Goal: Task Accomplishment & Management: Complete application form

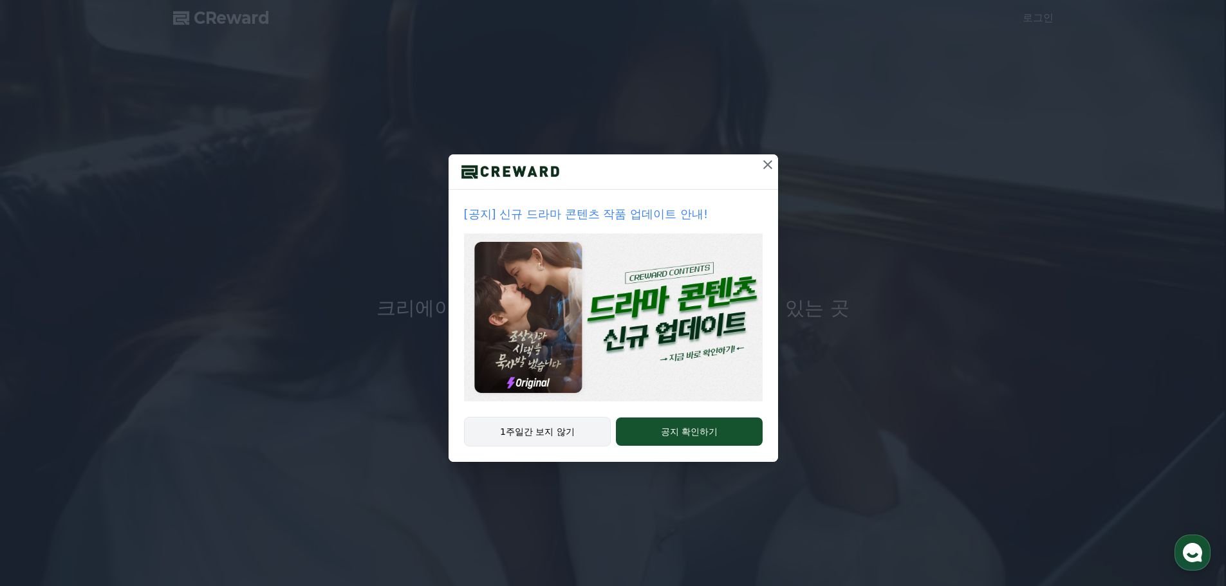
click at [556, 430] on button "1주일간 보지 않기" at bounding box center [537, 432] width 147 height 30
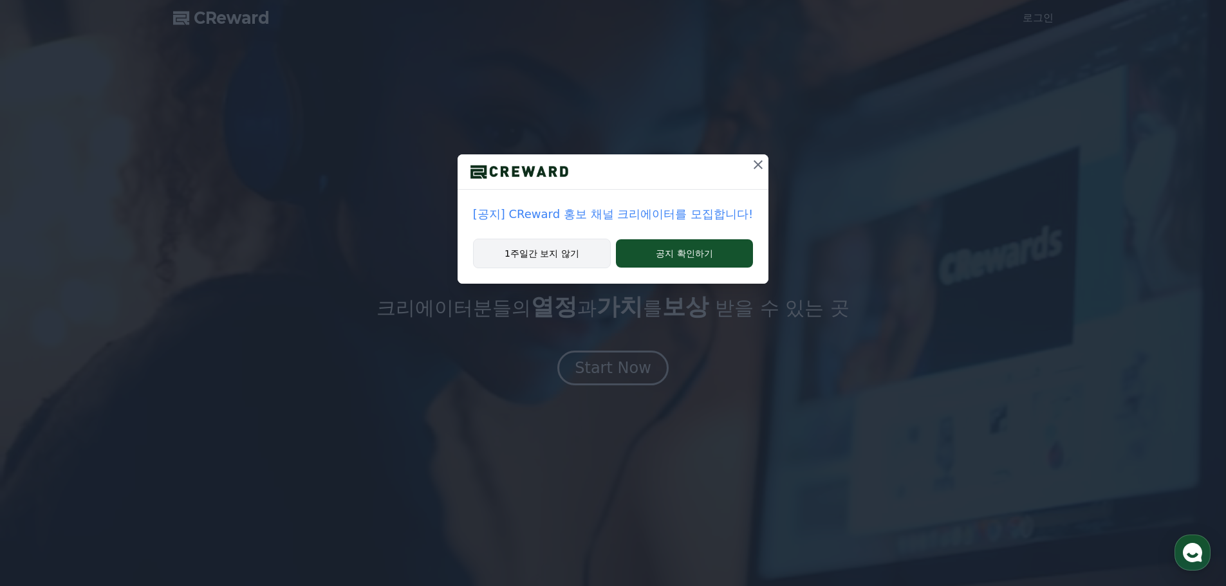
click at [553, 253] on button "1주일간 보지 않기" at bounding box center [542, 254] width 138 height 30
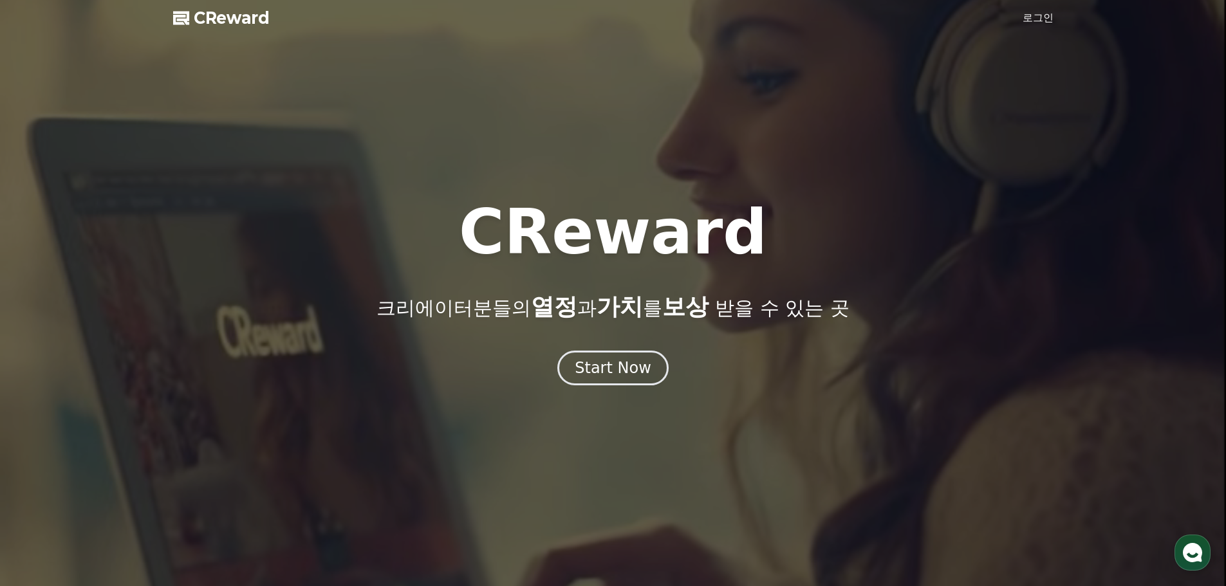
click at [1039, 14] on link "로그인" at bounding box center [1037, 17] width 31 height 15
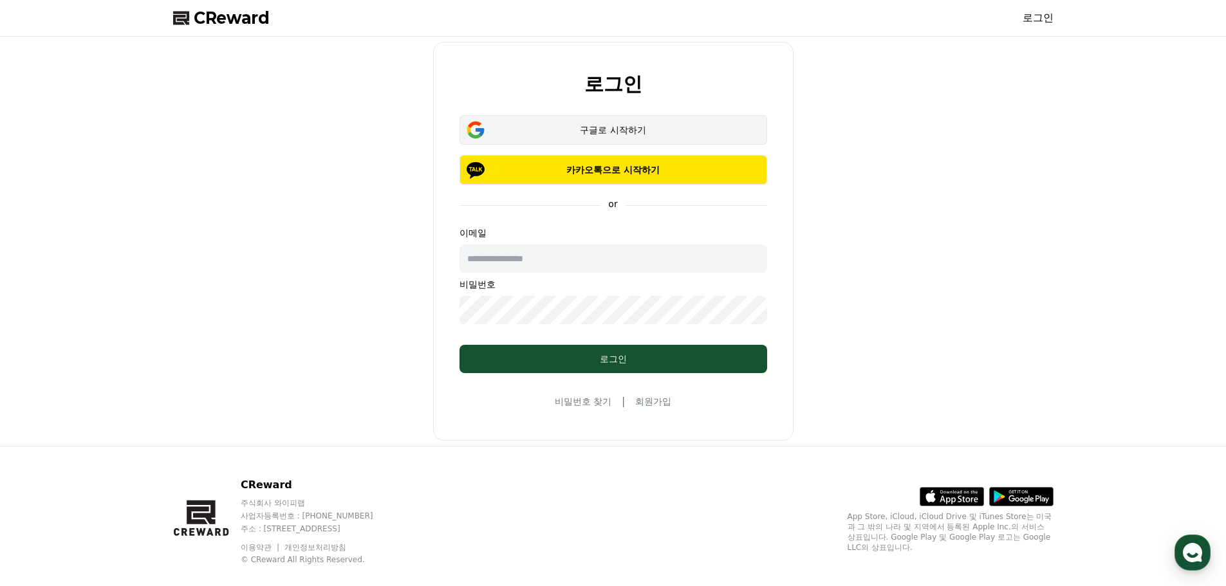
click at [587, 131] on div "구글로 시작하기" at bounding box center [613, 130] width 270 height 13
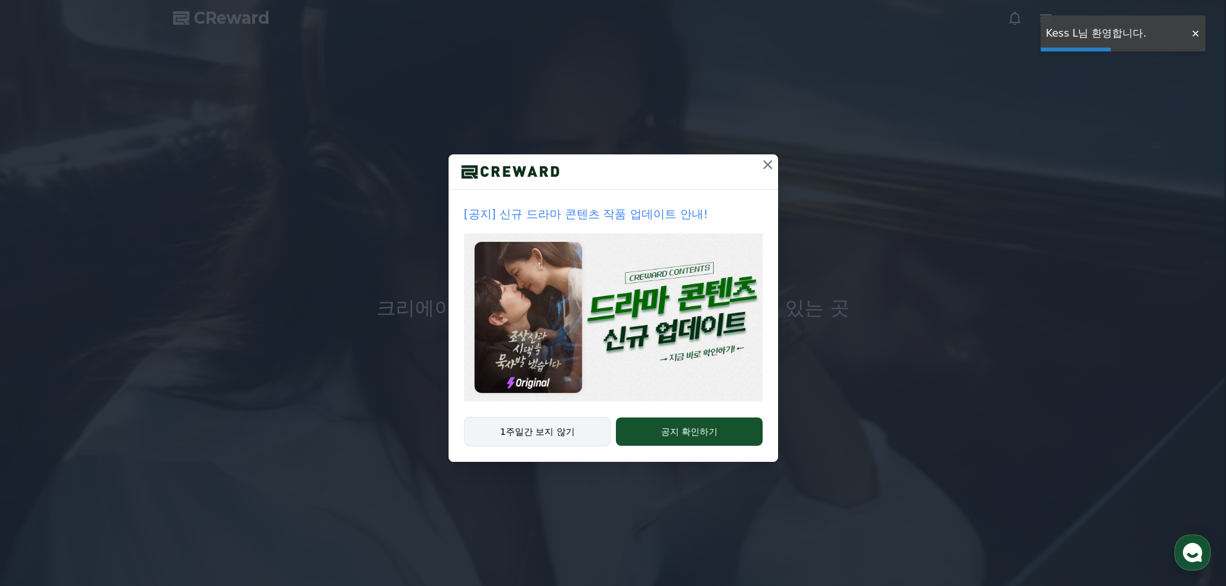
click at [540, 428] on button "1주일간 보지 않기" at bounding box center [537, 432] width 147 height 30
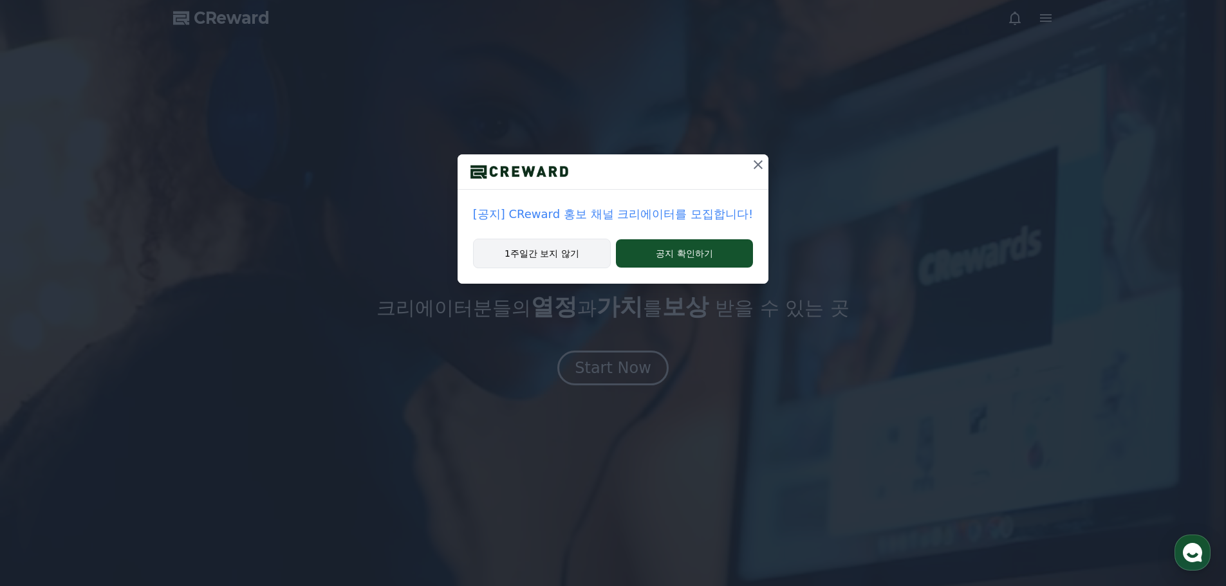
click at [548, 242] on button "1주일간 보지 않기" at bounding box center [542, 254] width 138 height 30
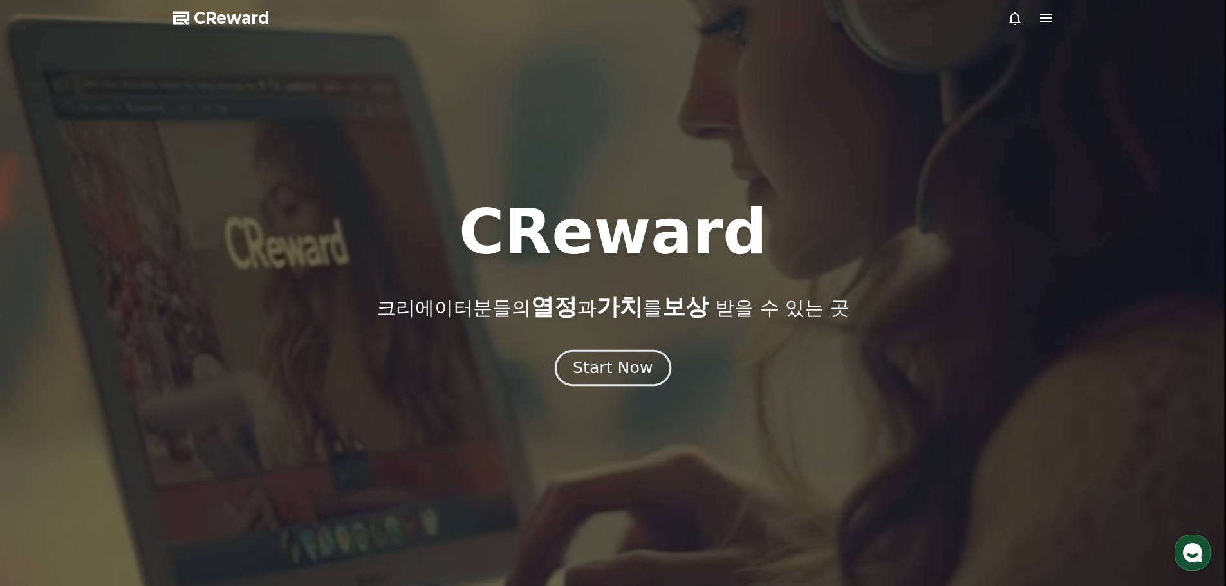
click at [610, 369] on div "Start Now" at bounding box center [613, 368] width 80 height 22
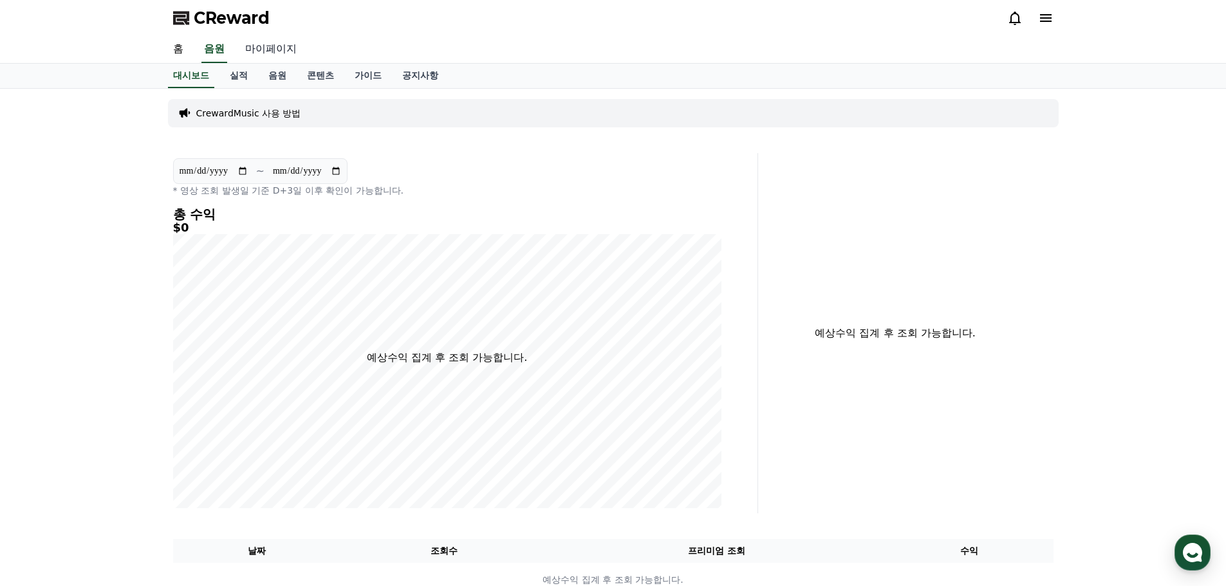
click at [268, 44] on link "마이페이지" at bounding box center [271, 49] width 72 height 27
select select "**********"
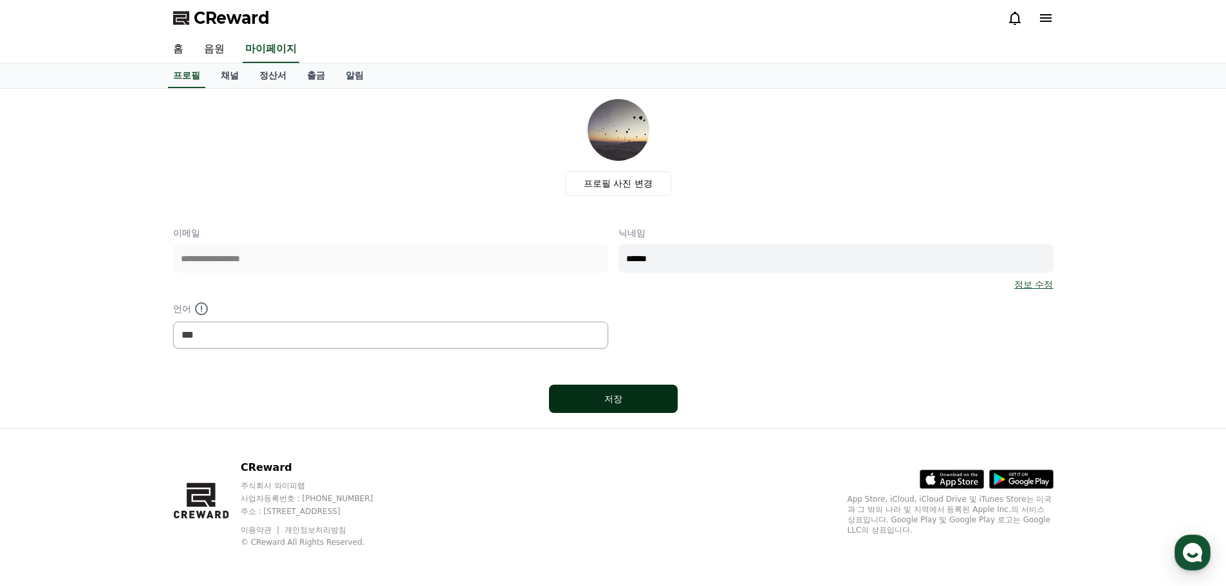
click at [593, 392] on div "저장" at bounding box center [613, 398] width 77 height 13
select select "**********"
click at [224, 73] on link "채널" at bounding box center [229, 76] width 39 height 24
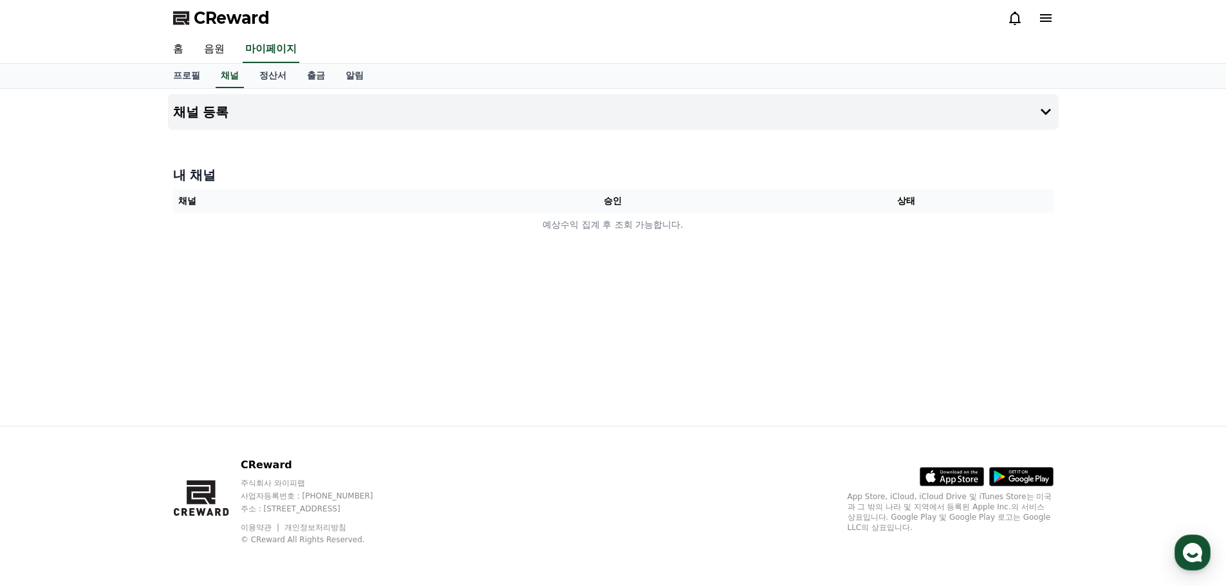
click at [617, 196] on th "승인" at bounding box center [612, 201] width 293 height 24
click at [247, 112] on button "채널 등록" at bounding box center [613, 112] width 890 height 36
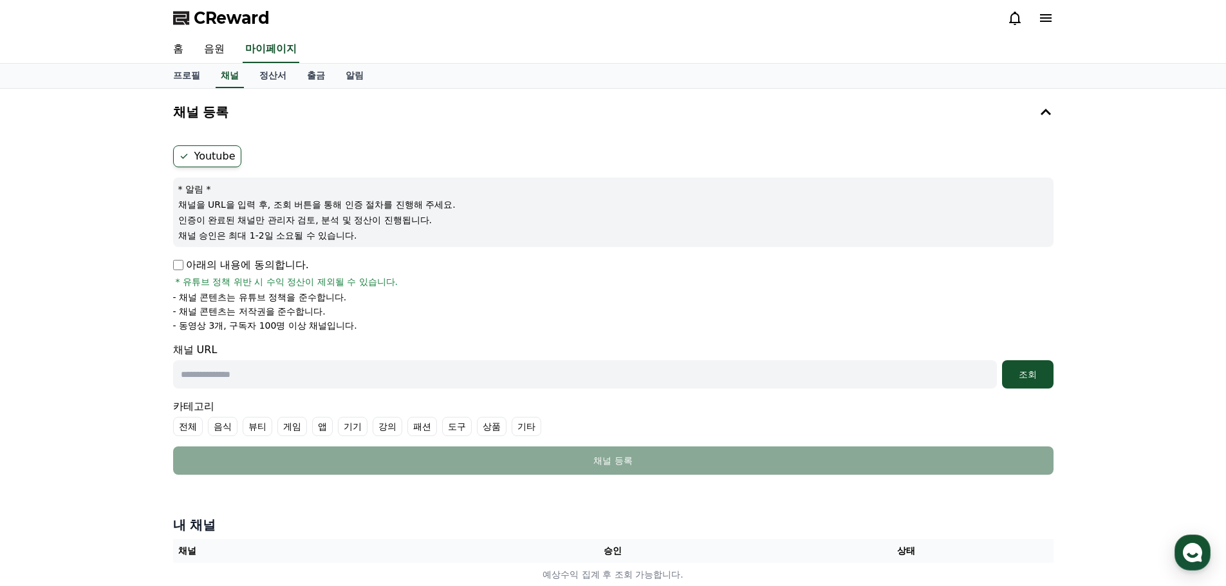
click at [230, 374] on input "text" at bounding box center [585, 374] width 824 height 28
paste input "**********"
type input "**********"
click at [1042, 366] on button "조회" at bounding box center [1027, 374] width 51 height 28
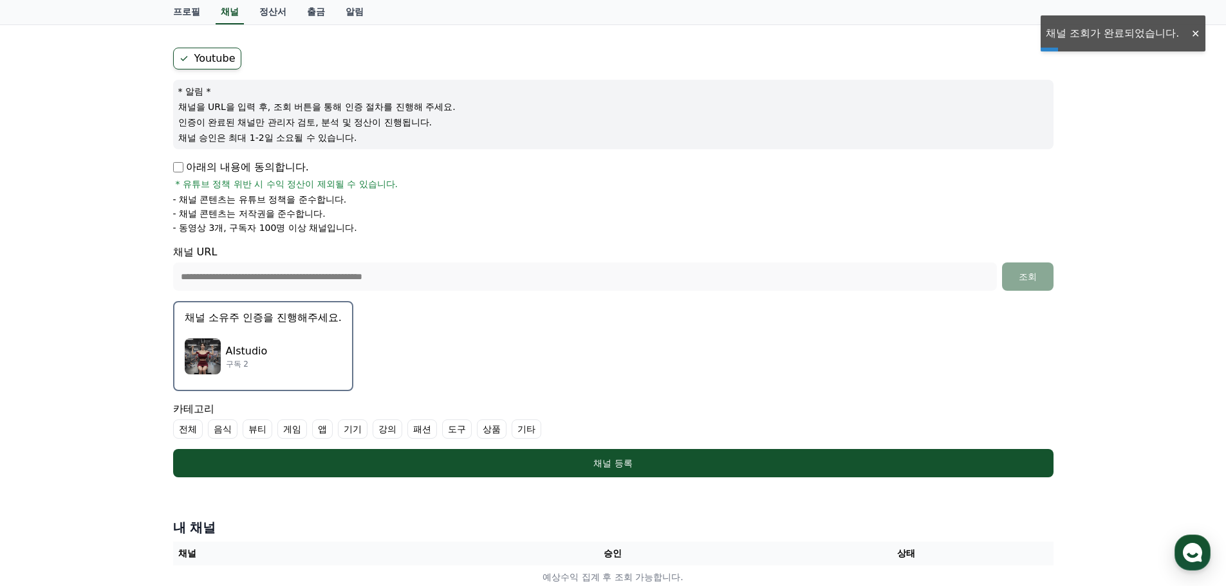
scroll to position [129, 0]
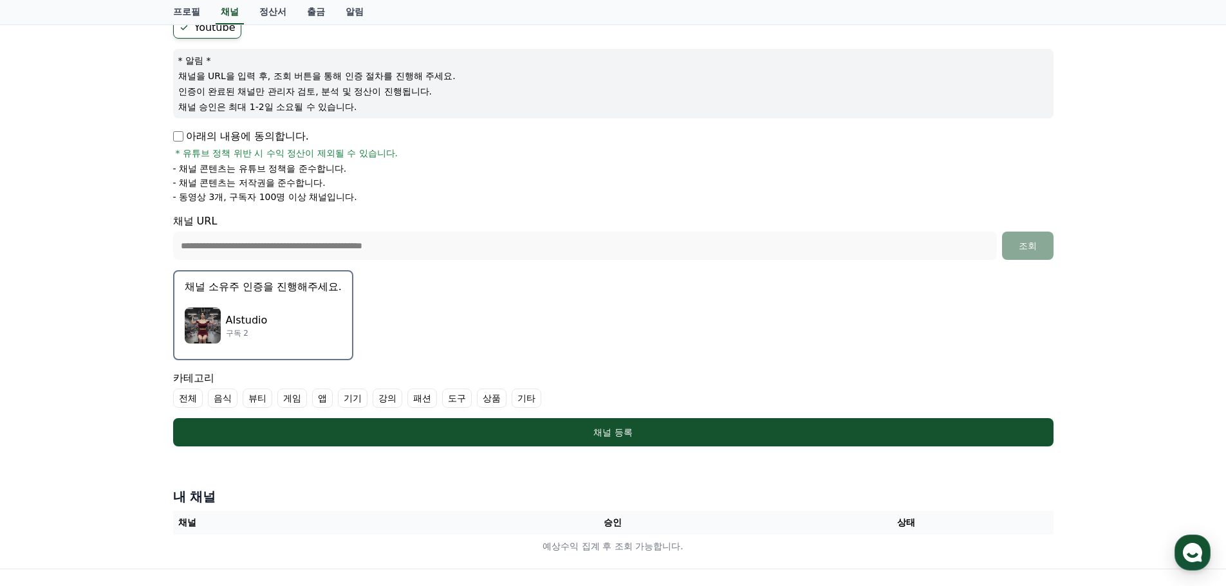
click at [210, 328] on img "button" at bounding box center [203, 326] width 36 height 36
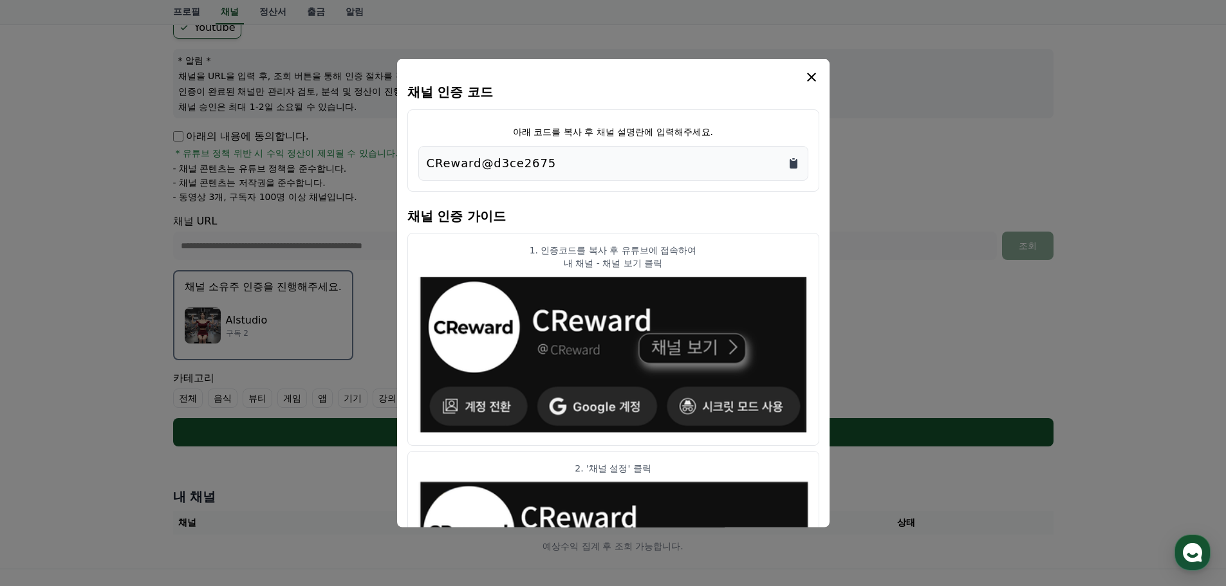
click at [792, 159] on icon "Copy to clipboard" at bounding box center [793, 162] width 13 height 13
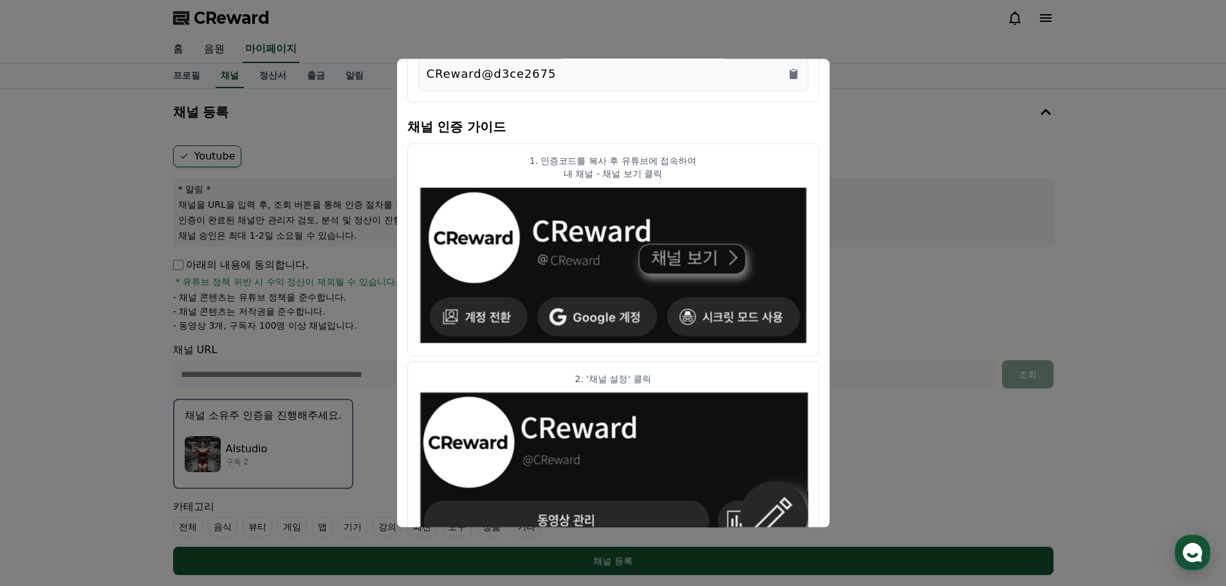
scroll to position [0, 0]
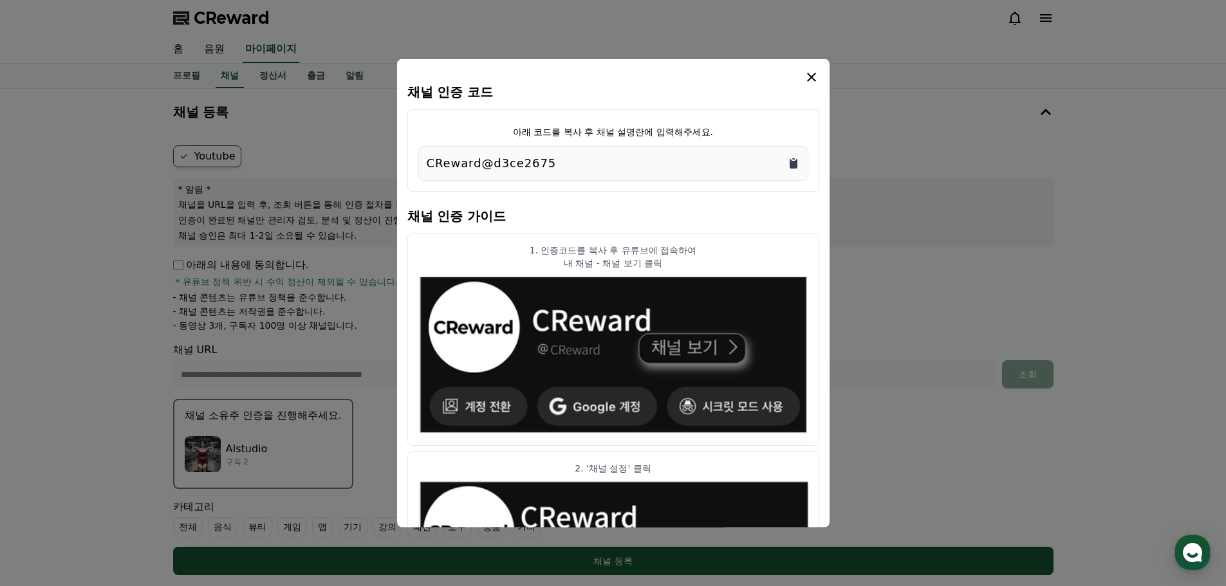
click at [796, 162] on icon "Copy to clipboard" at bounding box center [793, 163] width 8 height 10
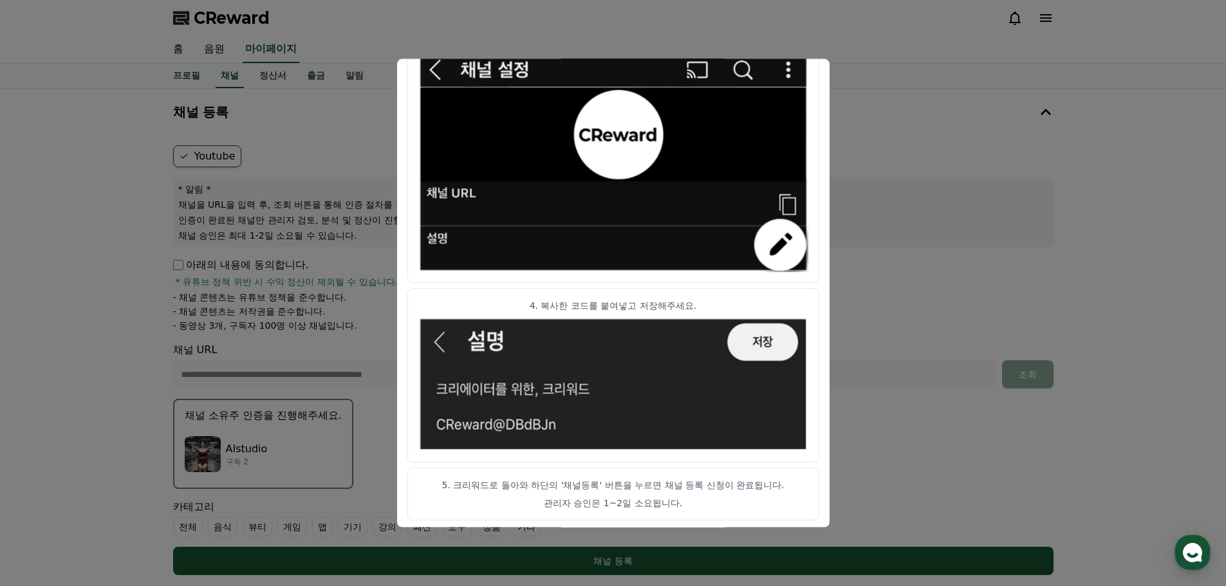
scroll to position [641, 0]
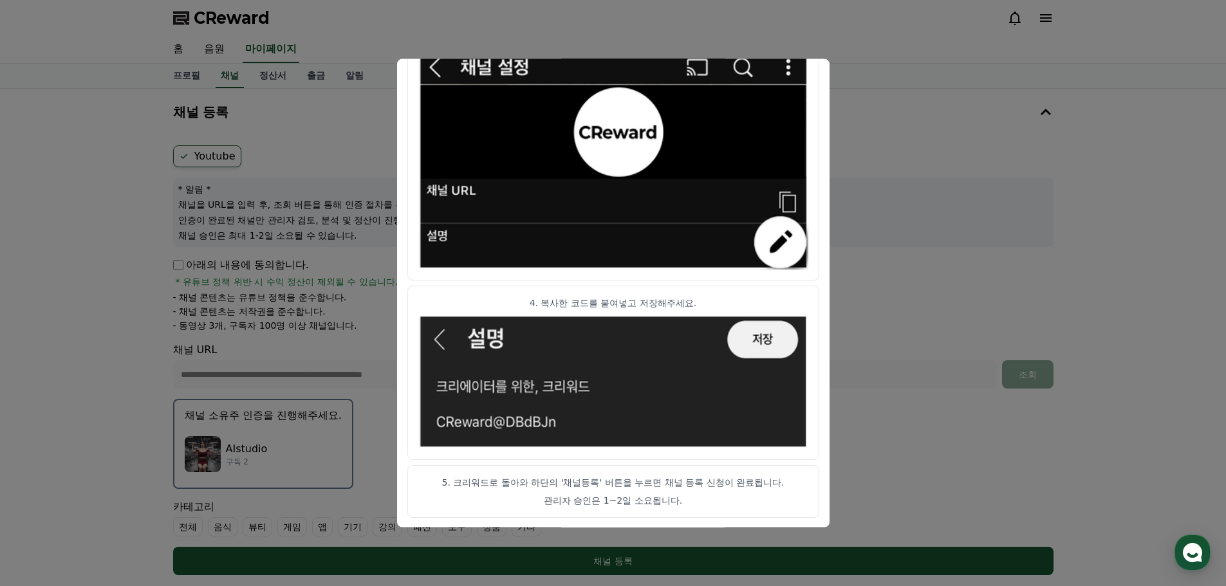
click at [952, 277] on button "close modal" at bounding box center [613, 293] width 1226 height 586
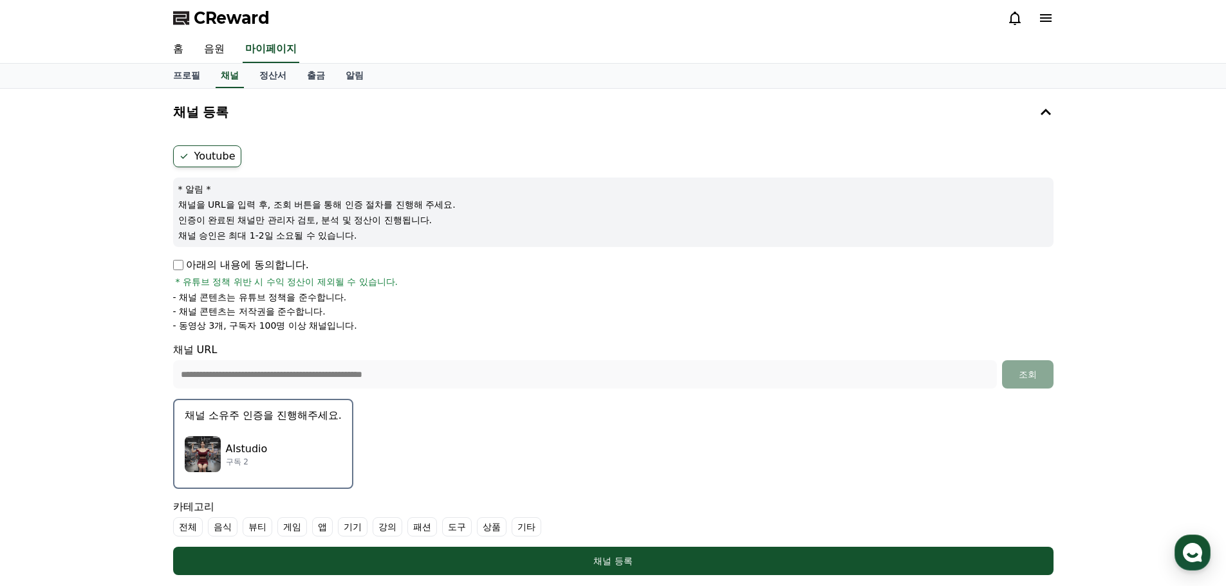
click at [286, 463] on div "AIstudio 구독 2" at bounding box center [263, 454] width 157 height 51
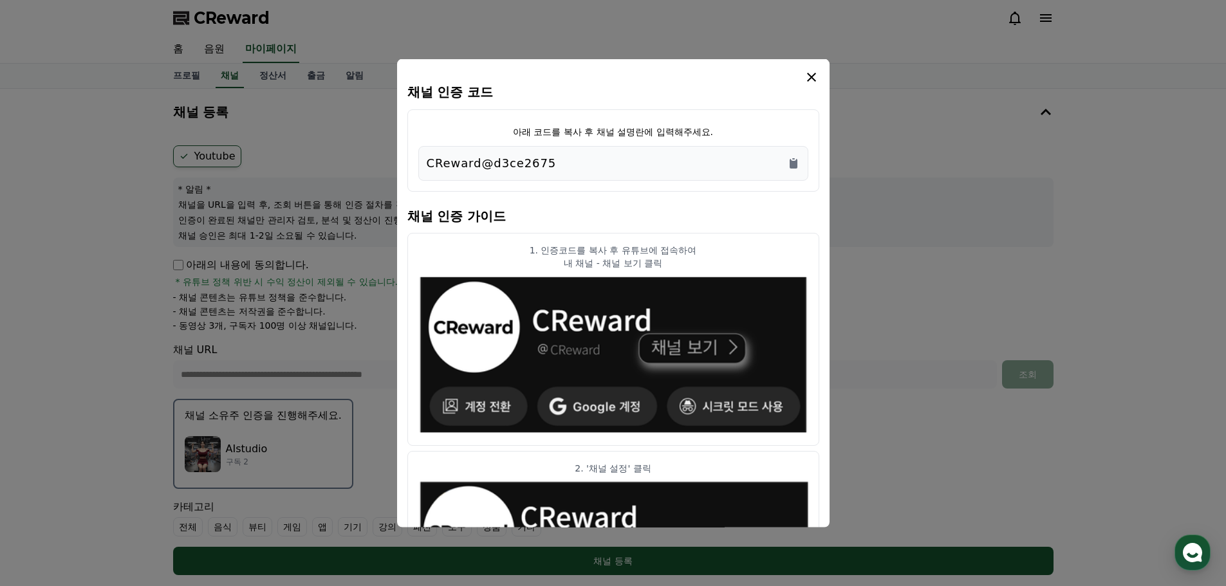
click at [55, 339] on button "close modal" at bounding box center [613, 293] width 1226 height 586
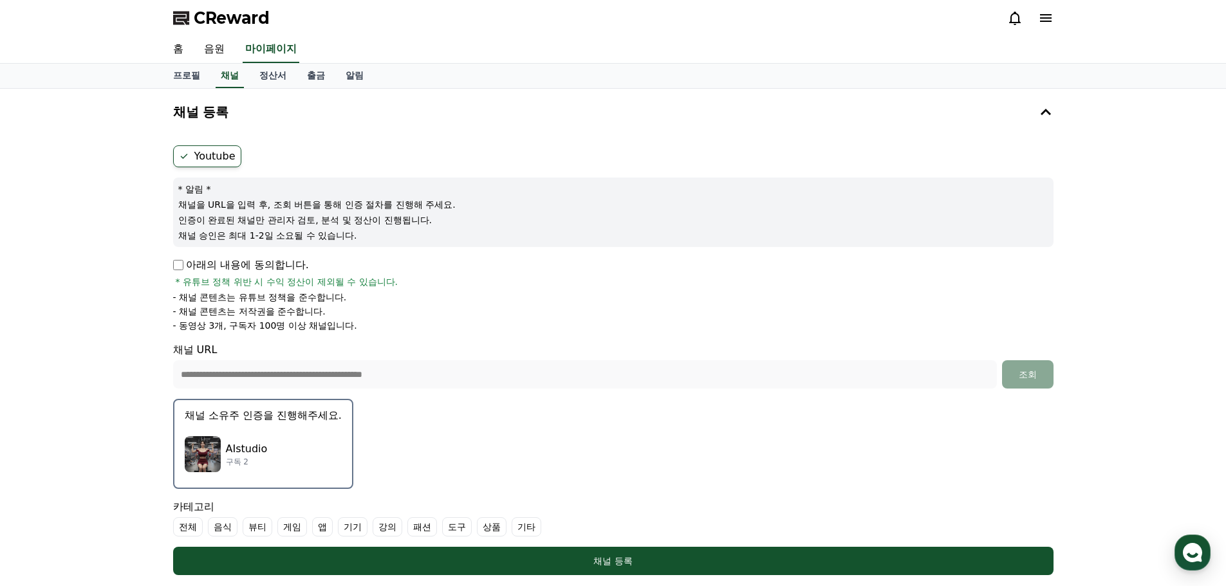
click at [278, 445] on div "AIstudio 구독 2" at bounding box center [263, 454] width 157 height 51
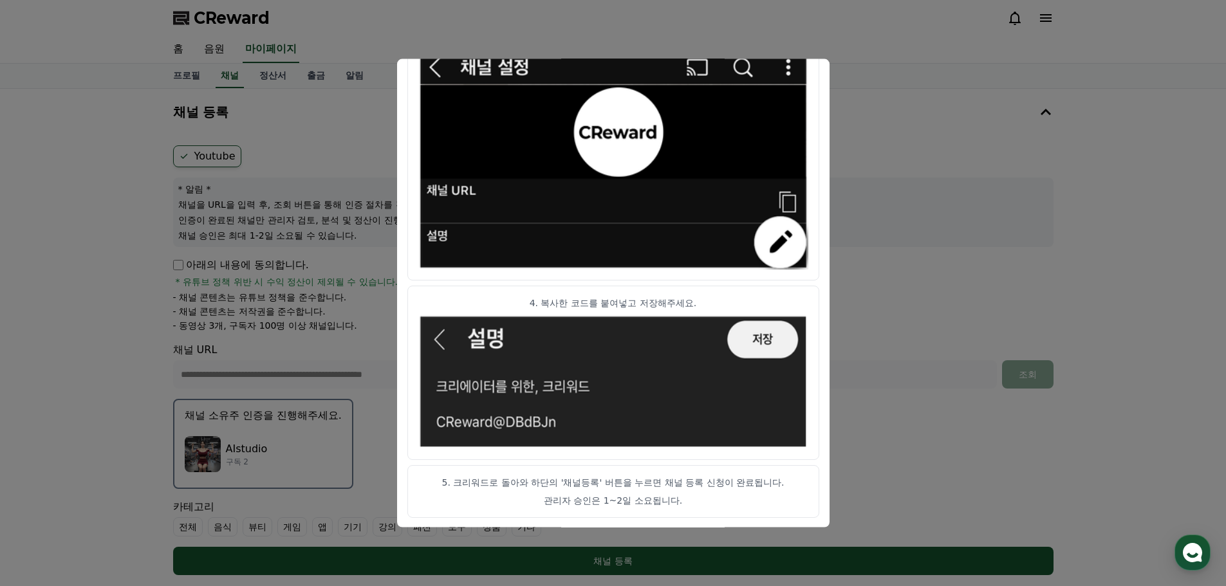
click at [86, 396] on button "close modal" at bounding box center [613, 293] width 1226 height 586
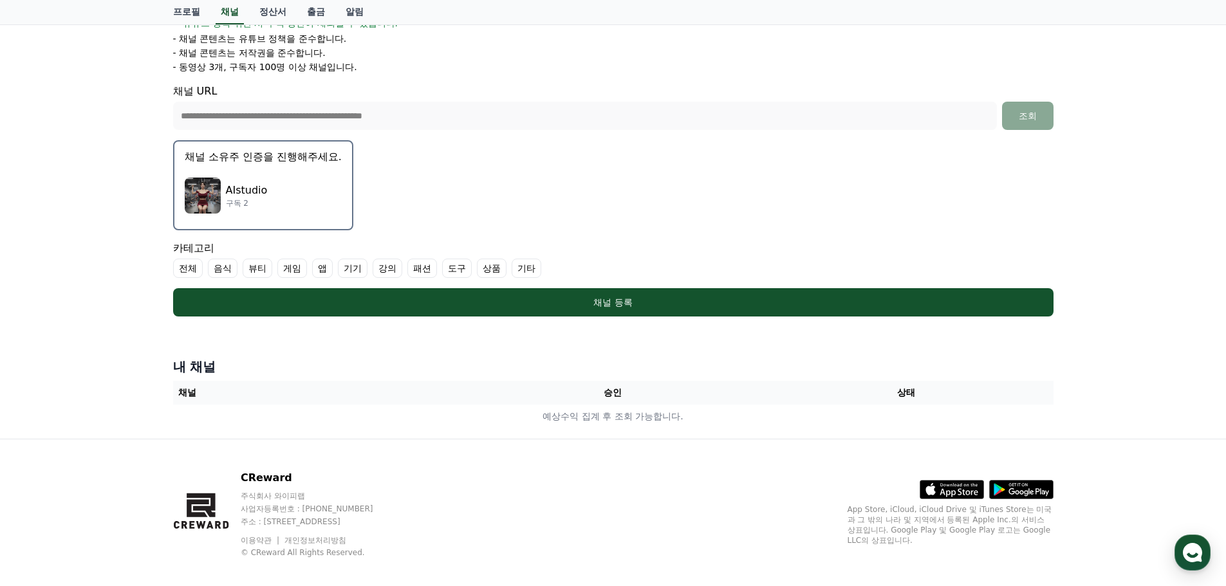
scroll to position [272, 0]
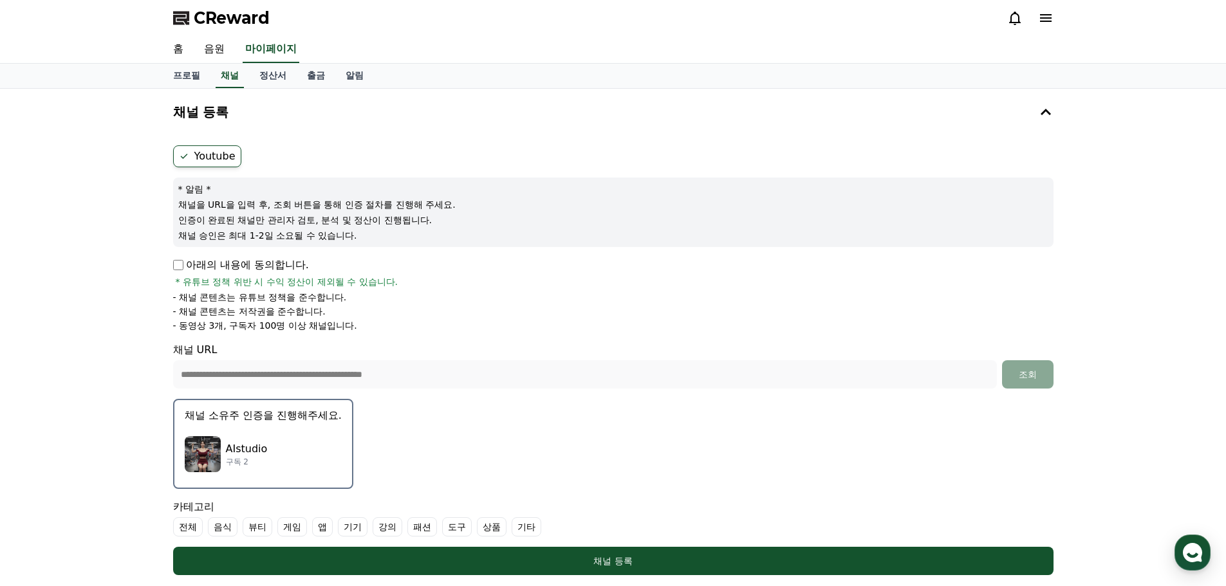
select select "**********"
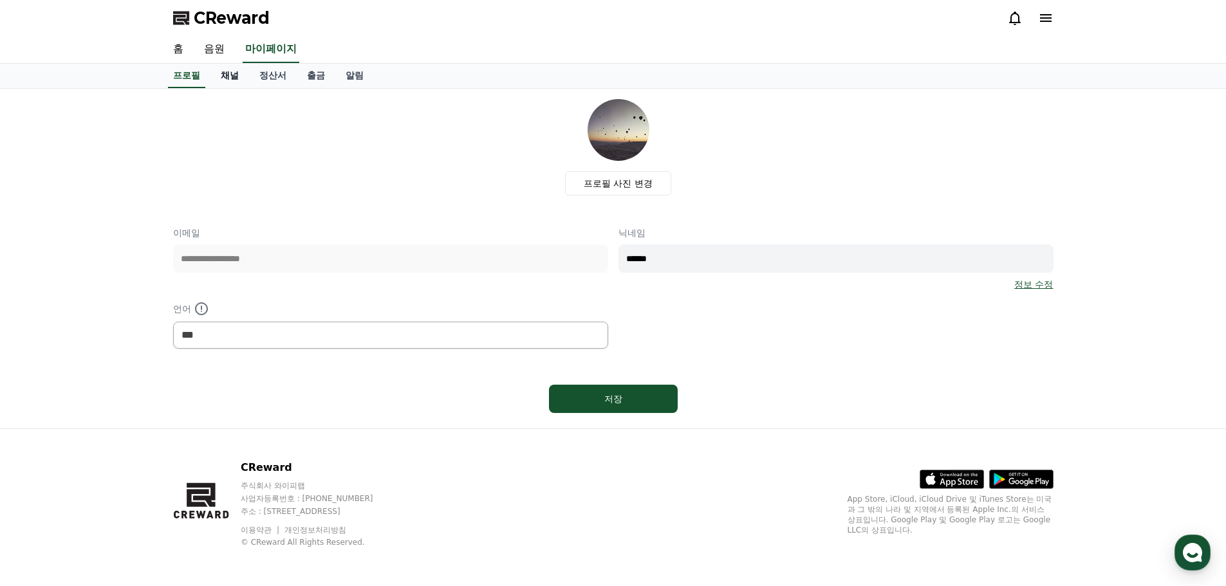
click at [230, 77] on link "채널" at bounding box center [229, 76] width 39 height 24
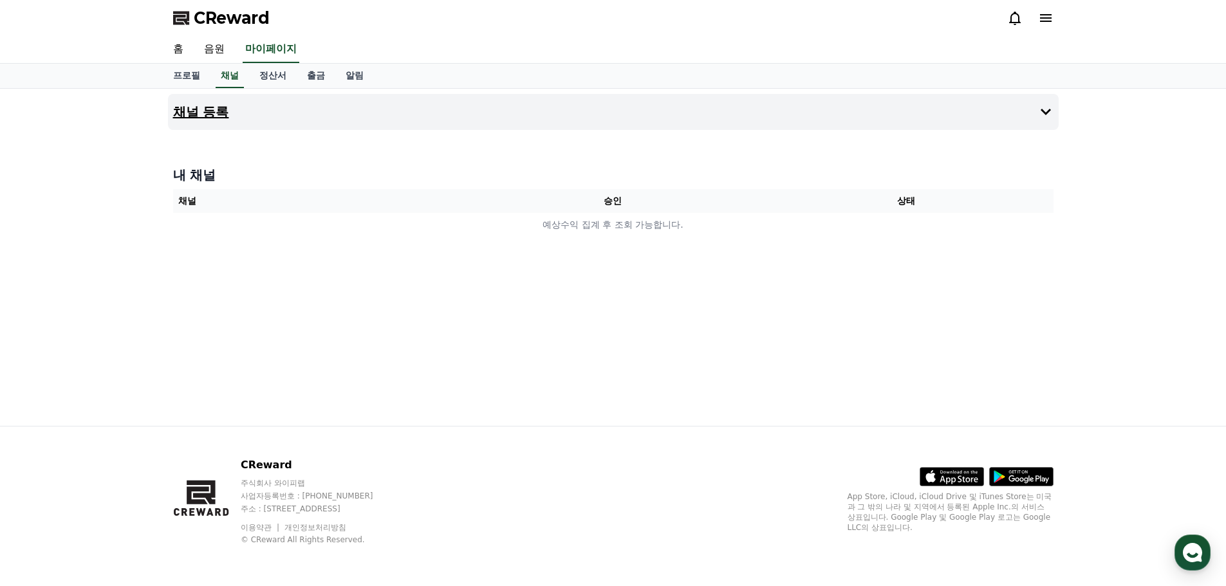
click at [190, 105] on h4 "채널 등록" at bounding box center [201, 112] width 56 height 14
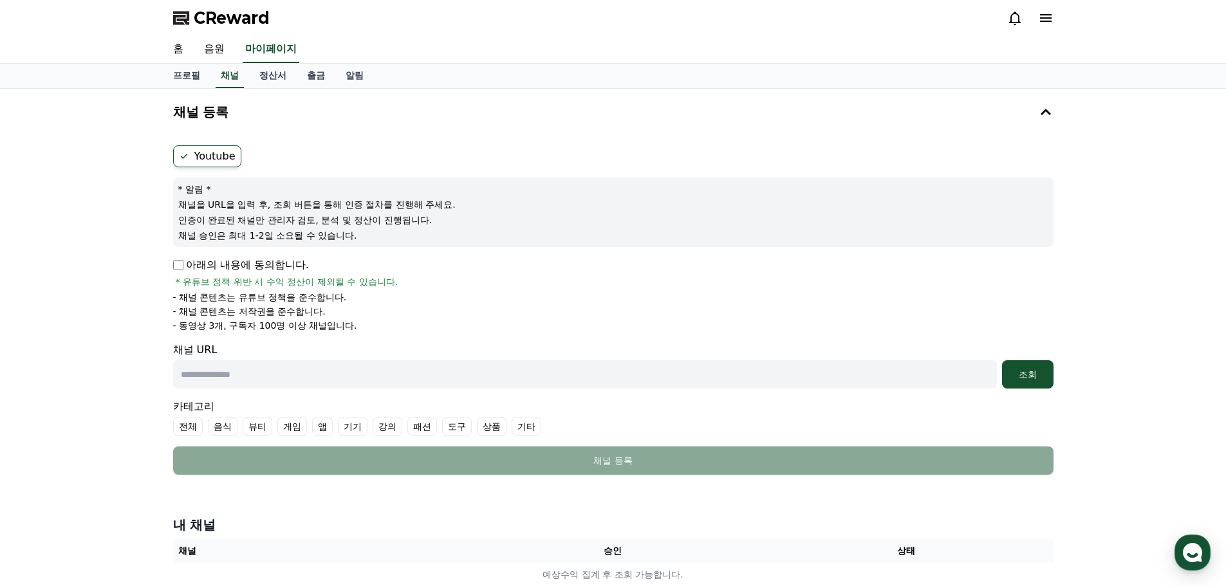
click at [184, 153] on icon at bounding box center [184, 156] width 10 height 10
click at [216, 157] on label "Youtube" at bounding box center [207, 156] width 68 height 22
click at [223, 156] on label "Youtube" at bounding box center [207, 156] width 68 height 22
click at [281, 152] on ul "Youtube" at bounding box center [613, 156] width 880 height 22
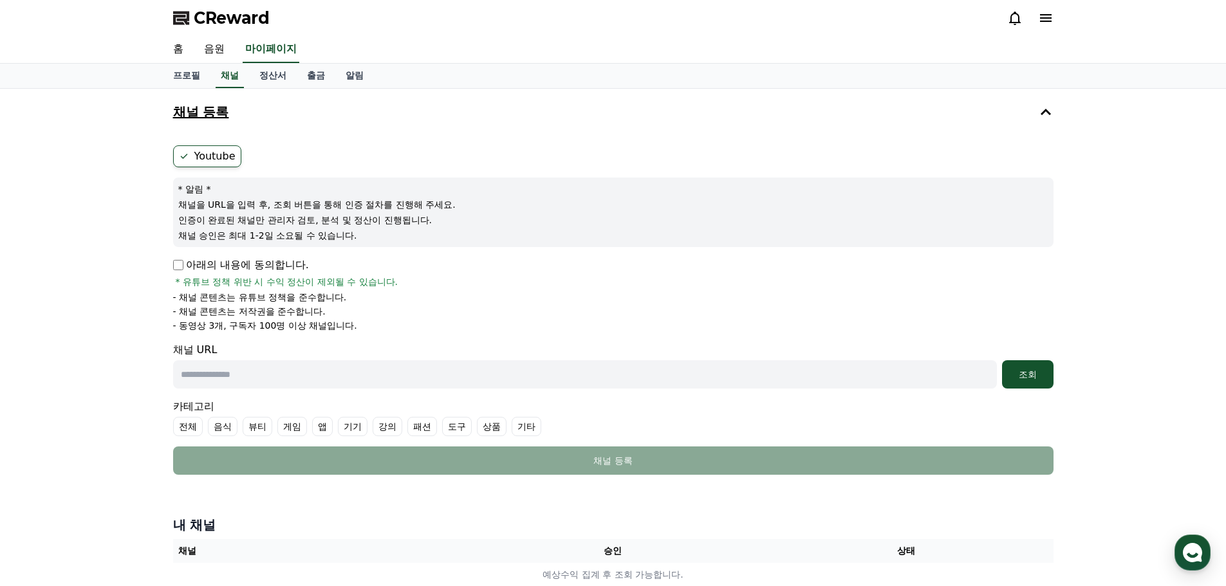
click at [1055, 106] on button "채널 등록" at bounding box center [613, 112] width 890 height 36
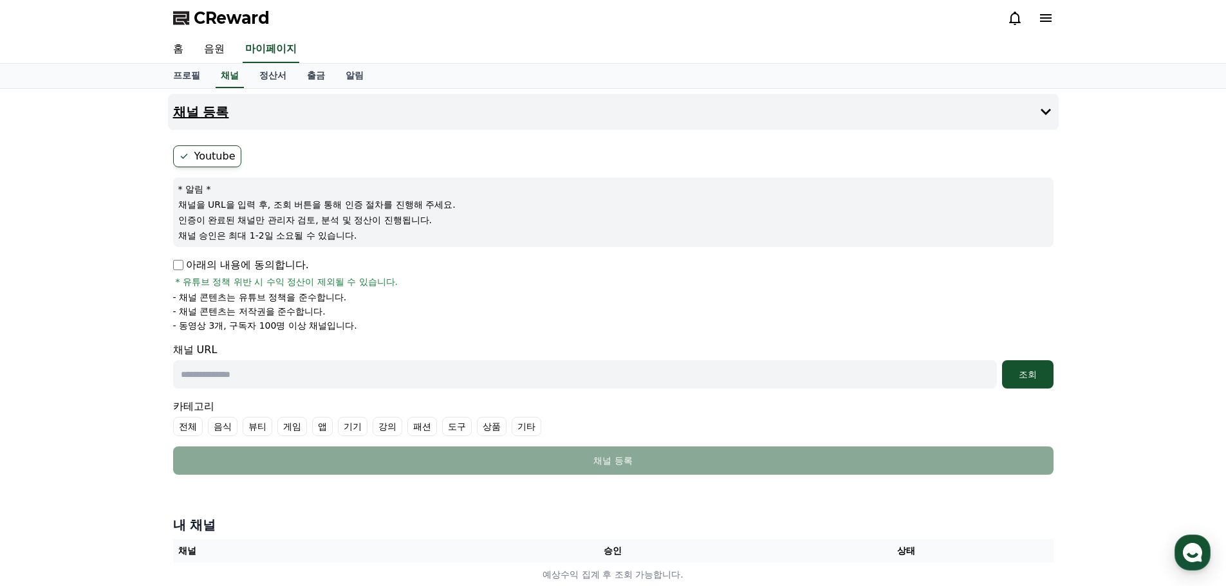
click at [1049, 110] on icon at bounding box center [1045, 112] width 10 height 6
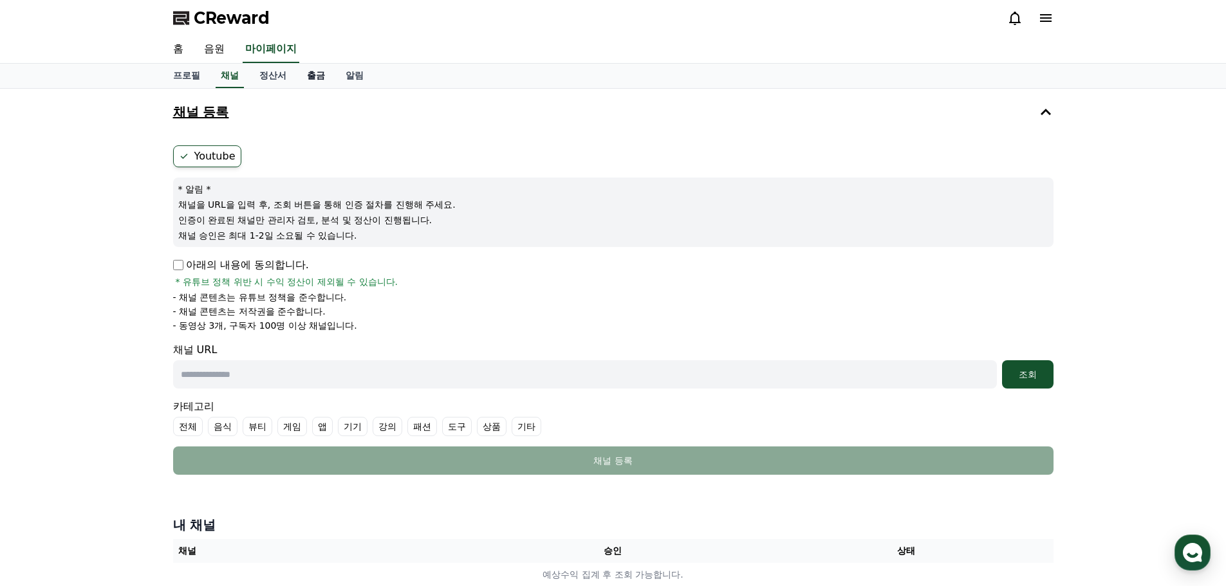
click at [308, 73] on link "출금" at bounding box center [316, 76] width 39 height 24
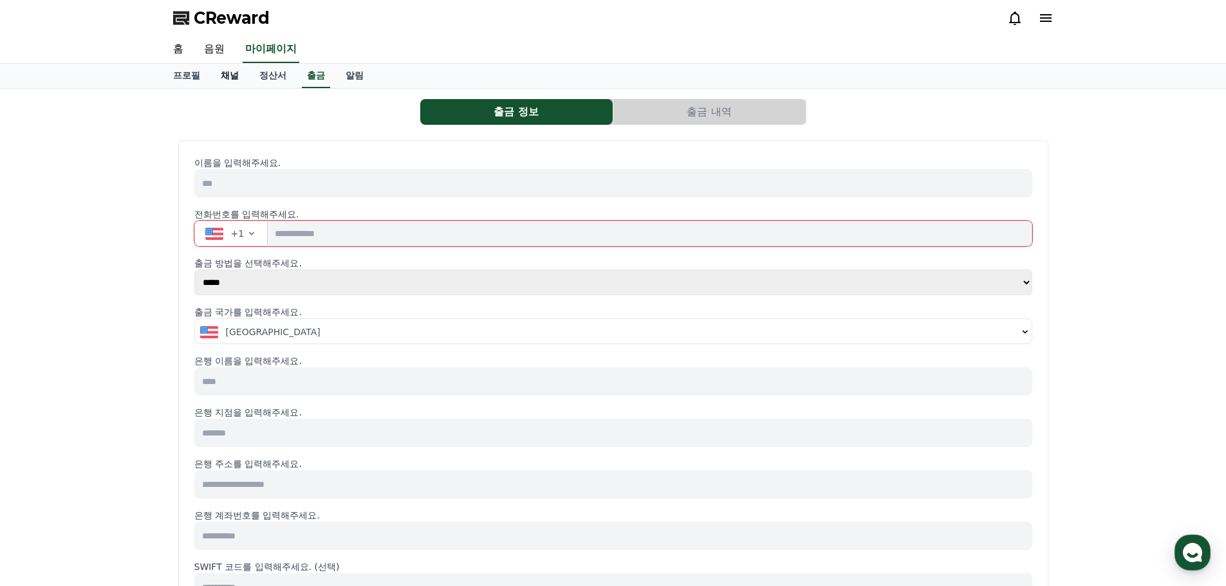
click at [223, 78] on link "채널" at bounding box center [229, 76] width 39 height 24
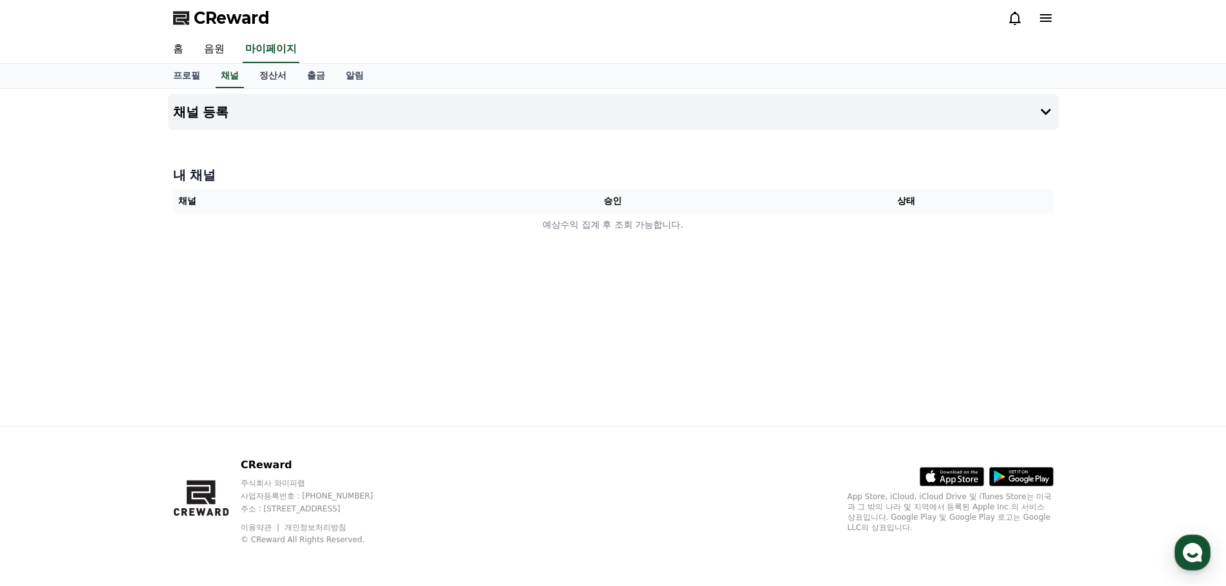
drag, startPoint x: 79, startPoint y: 181, endPoint x: 80, endPoint y: 169, distance: 12.2
click at [69, 178] on div "채널 등록 내 채널 채널 승인 상태 예상수익 집계 후 조회 가능합니다." at bounding box center [613, 257] width 1226 height 337
click at [272, 78] on link "정산서" at bounding box center [273, 76] width 48 height 24
